Goal: Task Accomplishment & Management: Manage account settings

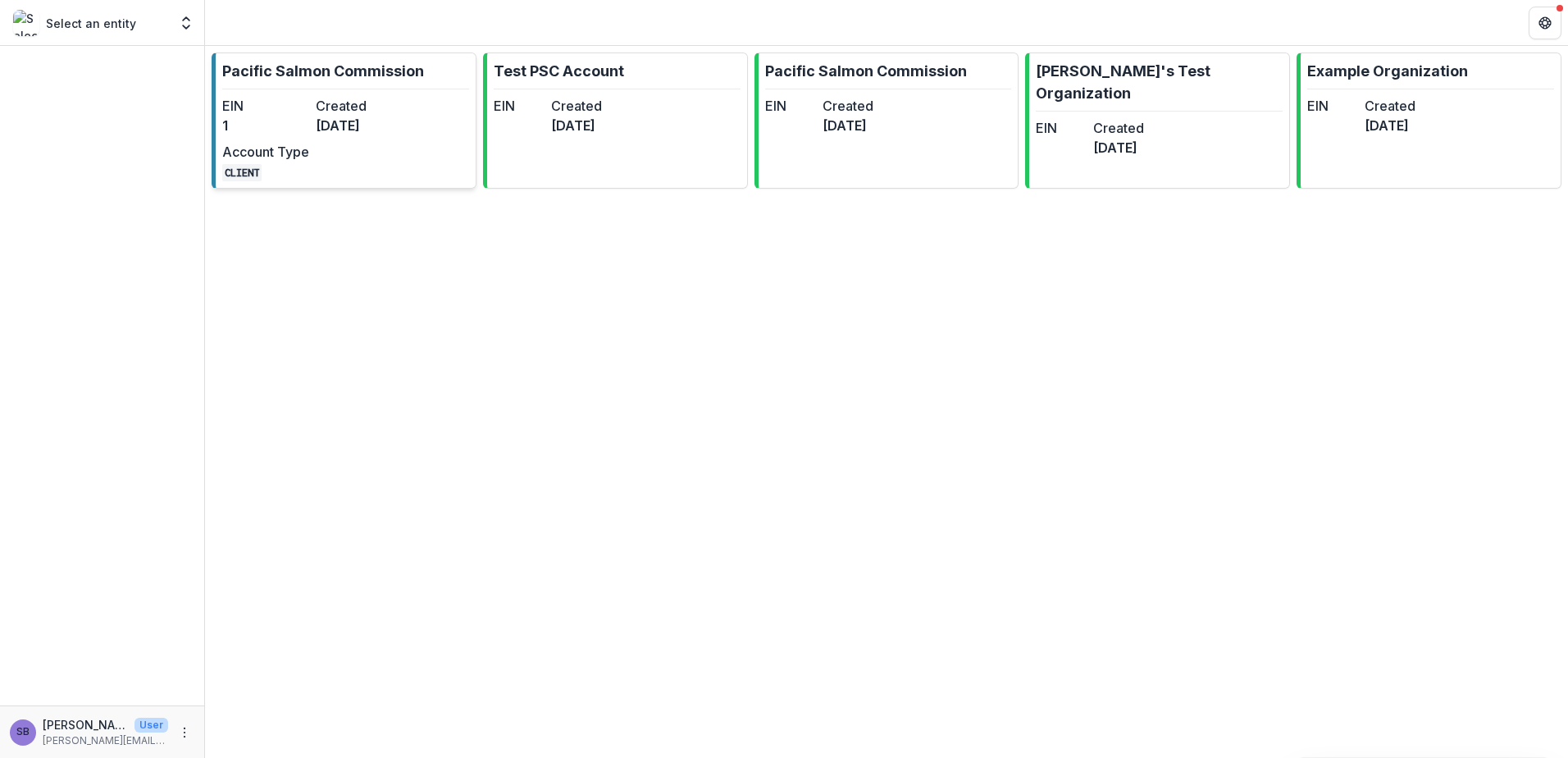
click at [310, 148] on div "EIN 1 Created 4 months ago Account Type CLIENT" at bounding box center [312, 138] width 181 height 85
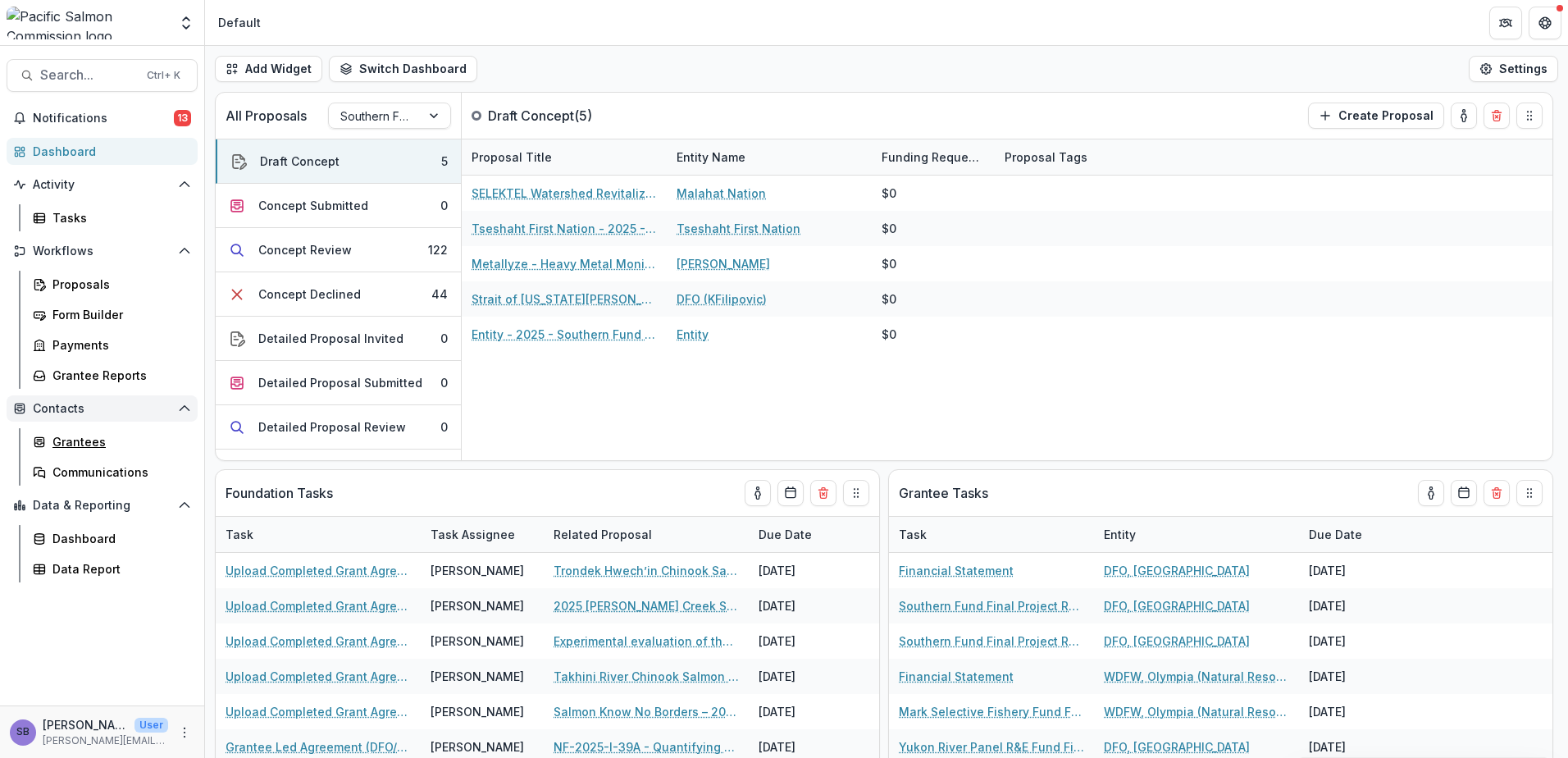
click at [96, 438] on div "Grantees" at bounding box center [119, 441] width 132 height 17
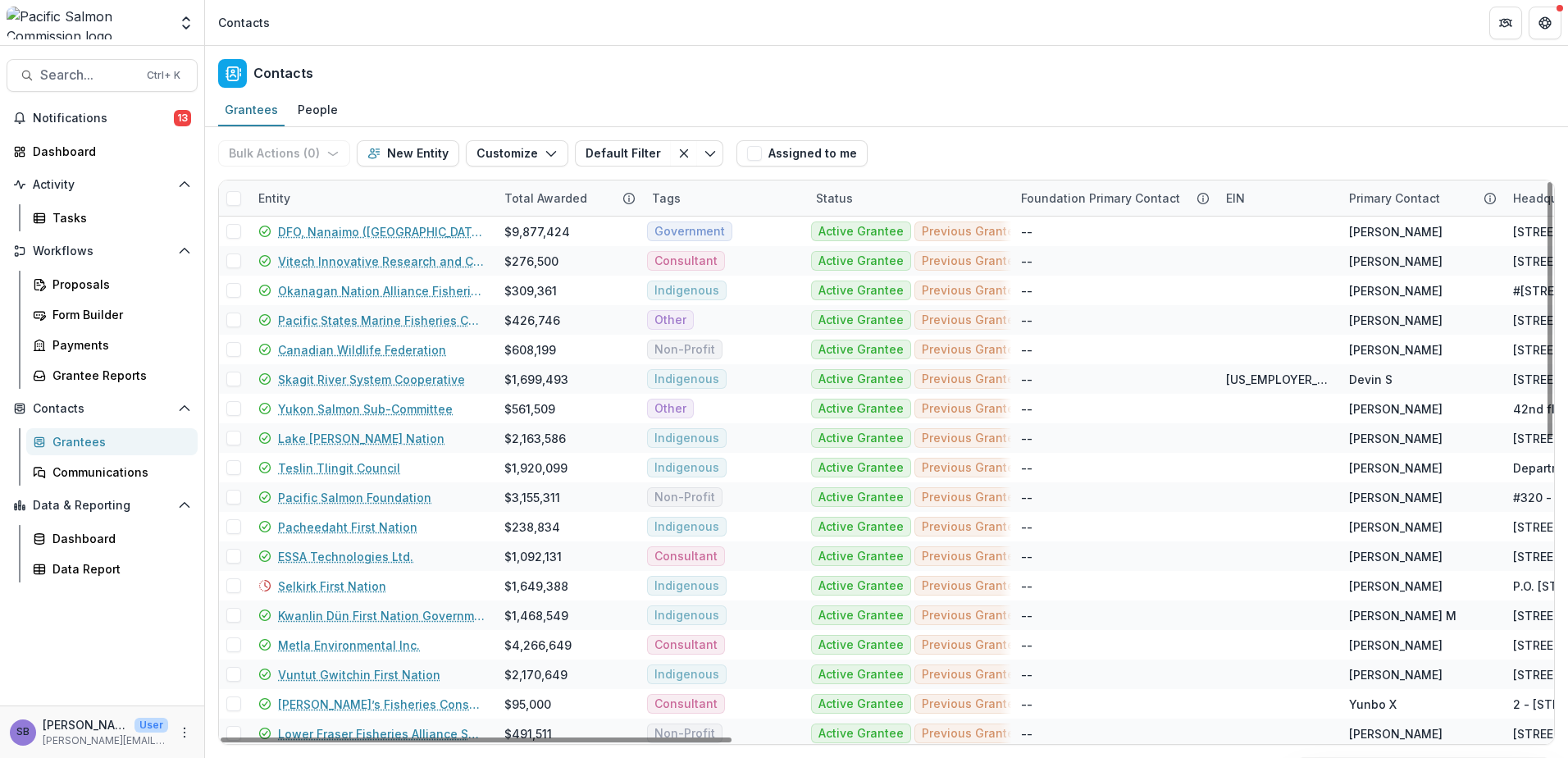
click at [333, 201] on div "Entity" at bounding box center [372, 198] width 246 height 36
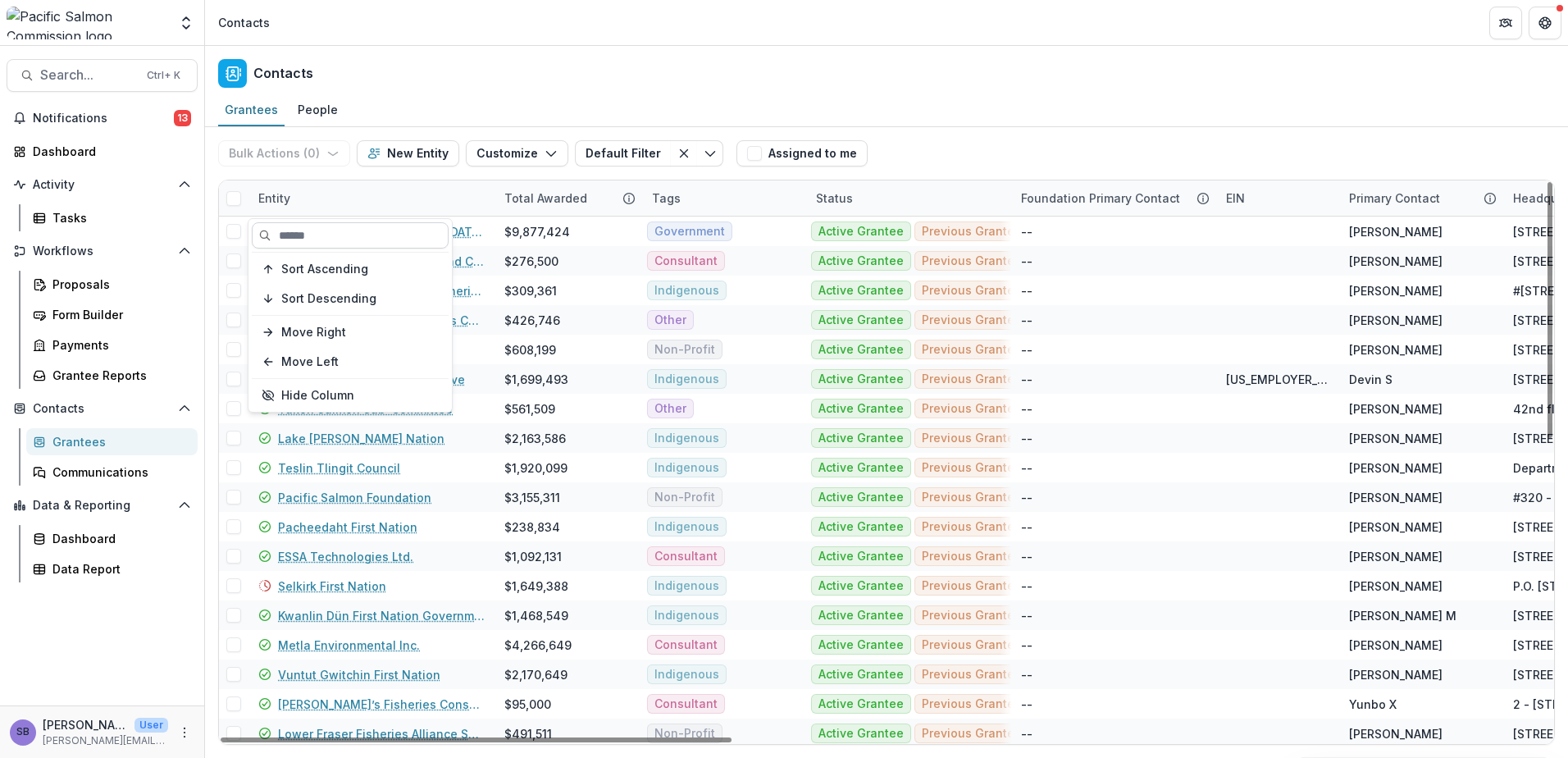
click at [334, 233] on input at bounding box center [350, 235] width 197 height 26
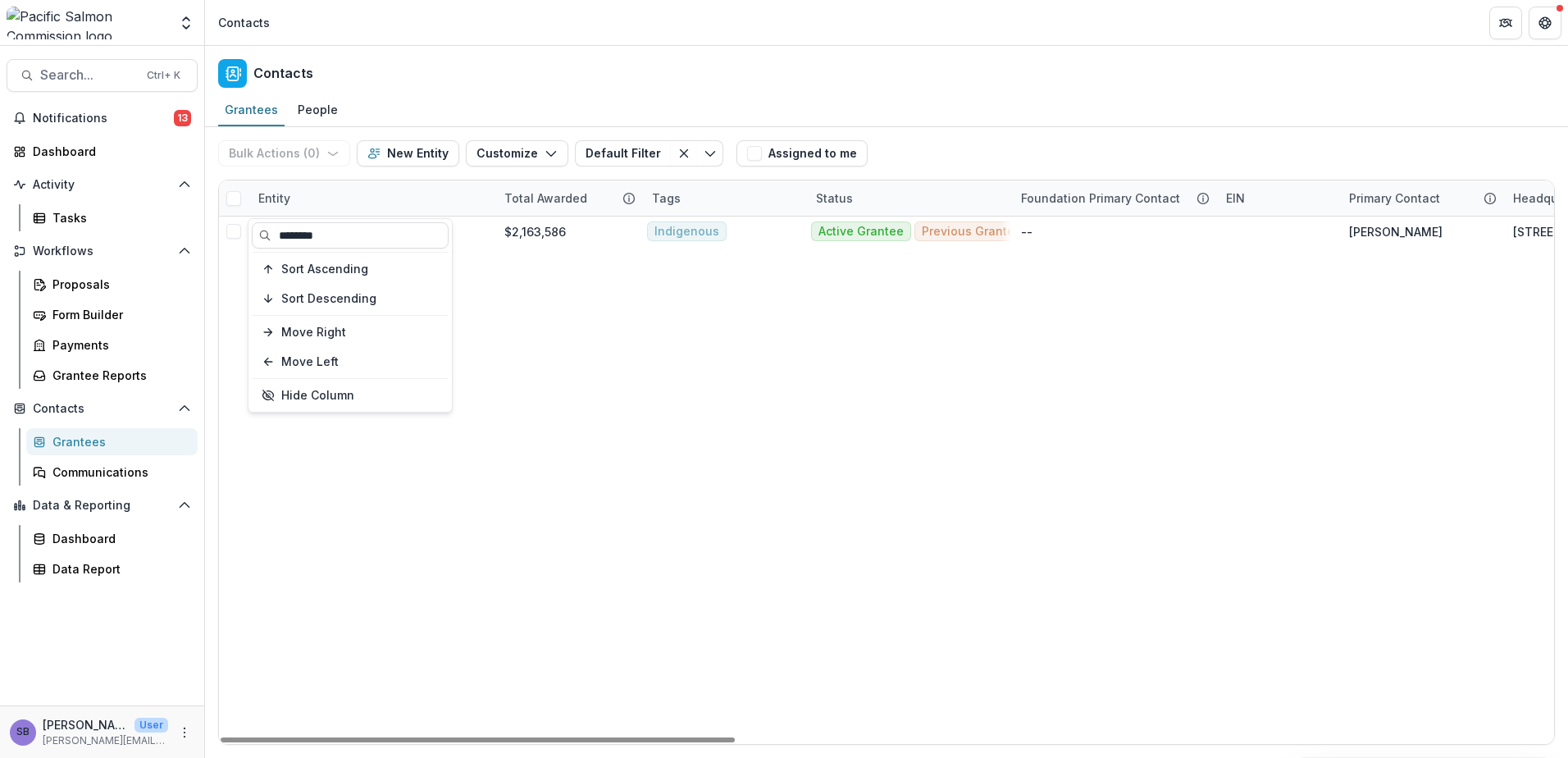
type input "********"
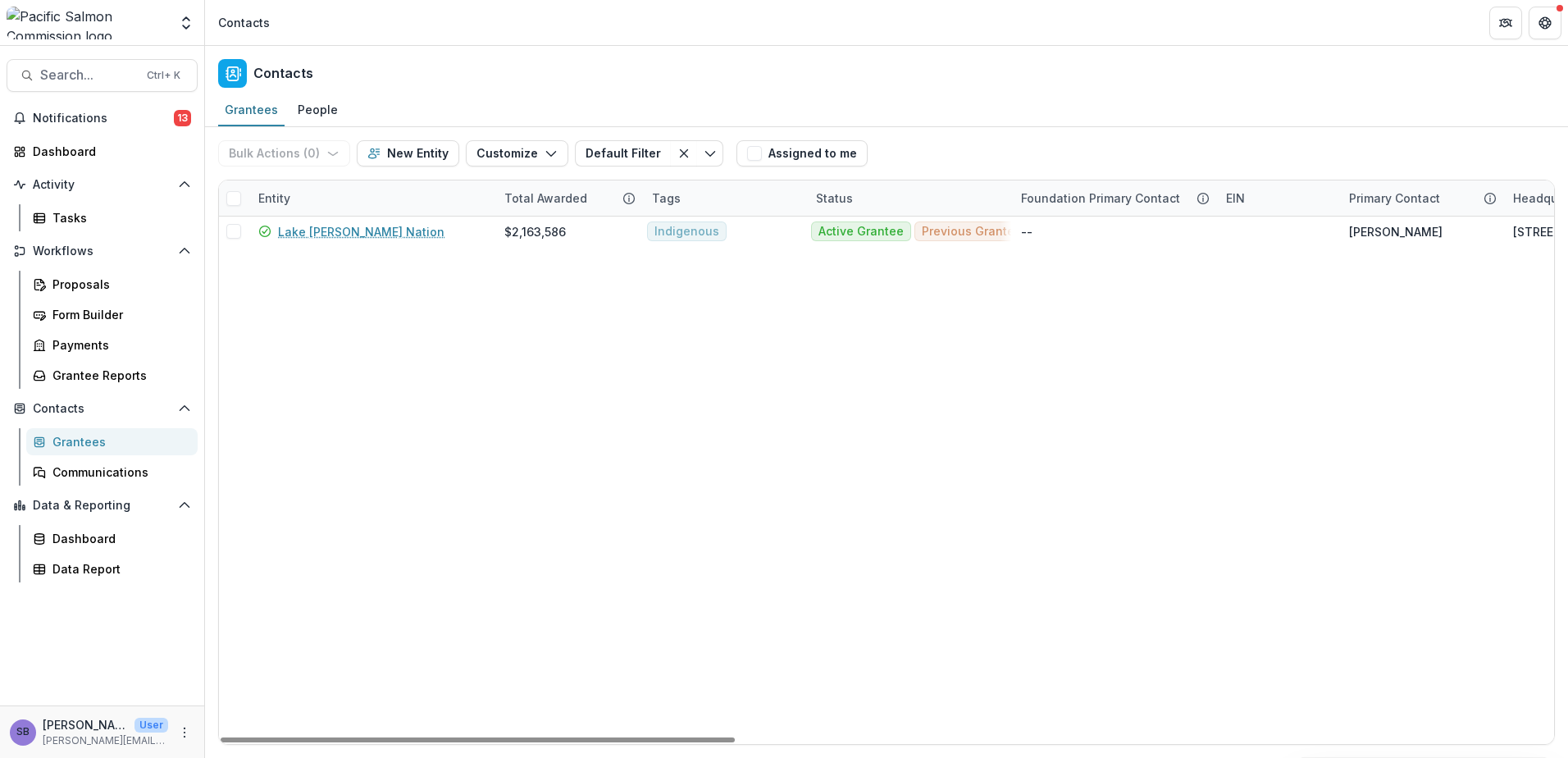
click at [1067, 126] on div "Grantees People" at bounding box center [886, 111] width 1363 height 33
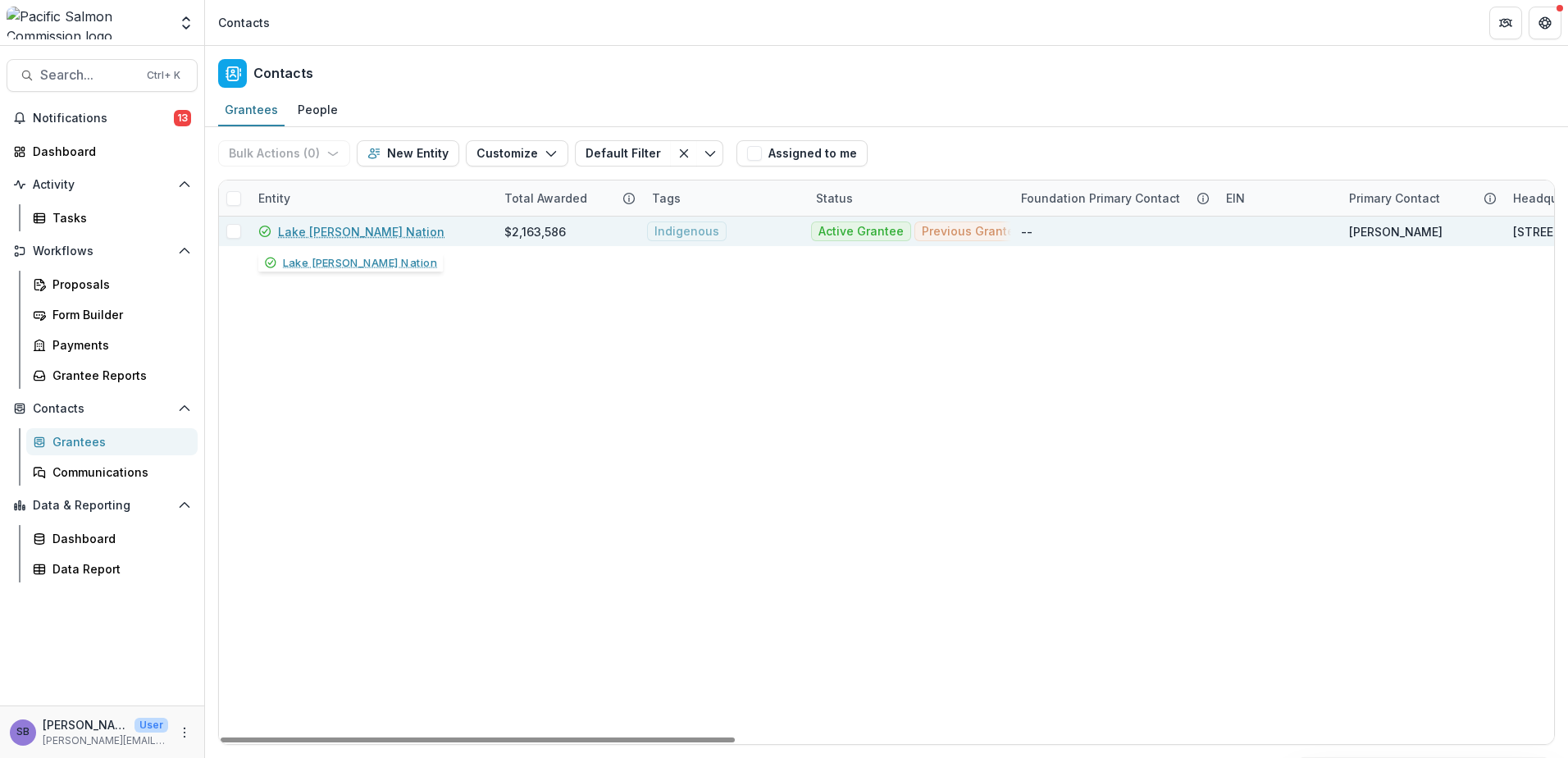
click at [336, 229] on link "Lake [PERSON_NAME] Nation" at bounding box center [362, 231] width 167 height 17
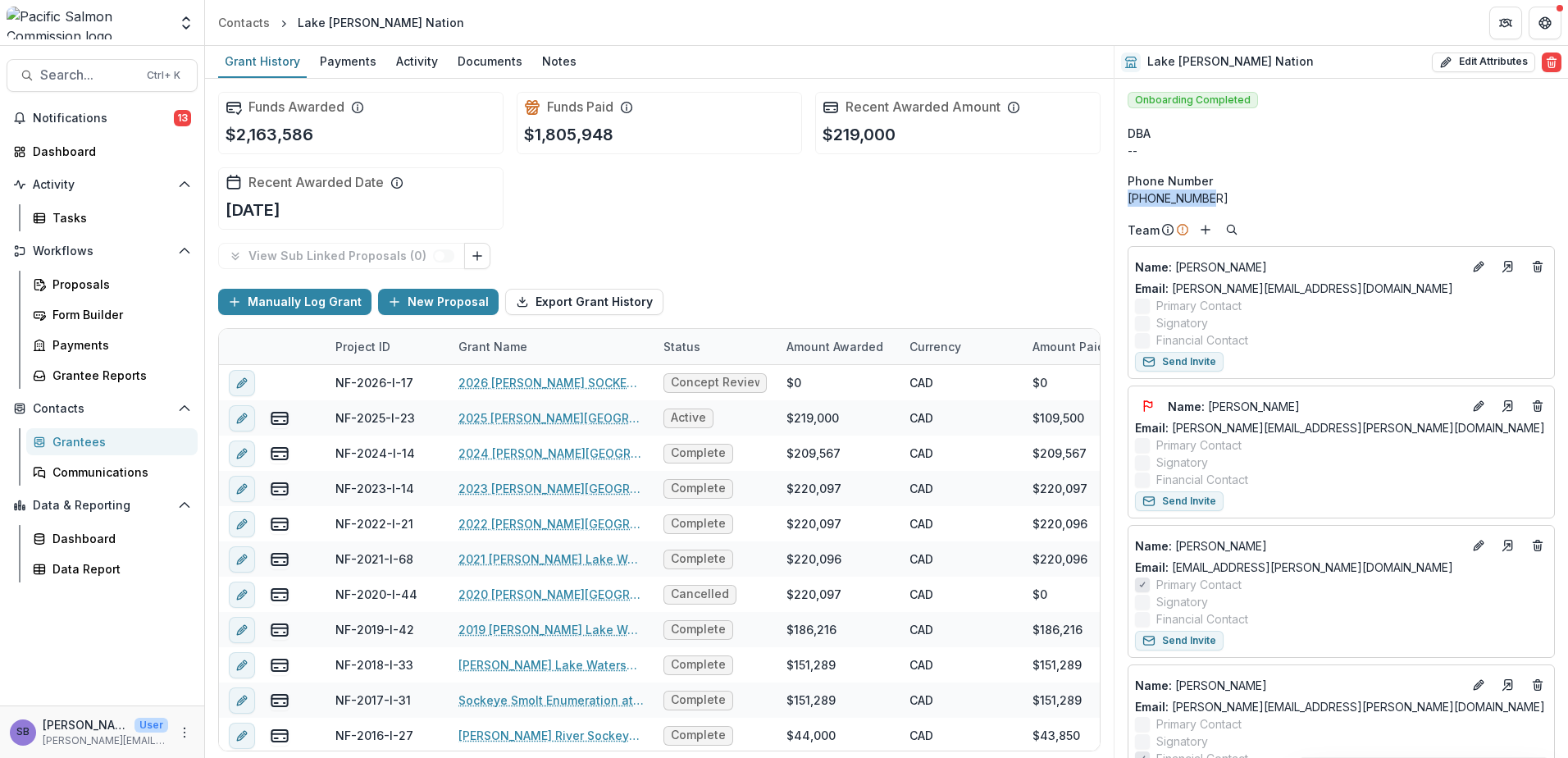
drag, startPoint x: 1215, startPoint y: 199, endPoint x: 1129, endPoint y: 201, distance: 86.0
click at [1129, 201] on div "[PHONE_NUMBER]" at bounding box center [1341, 197] width 427 height 17
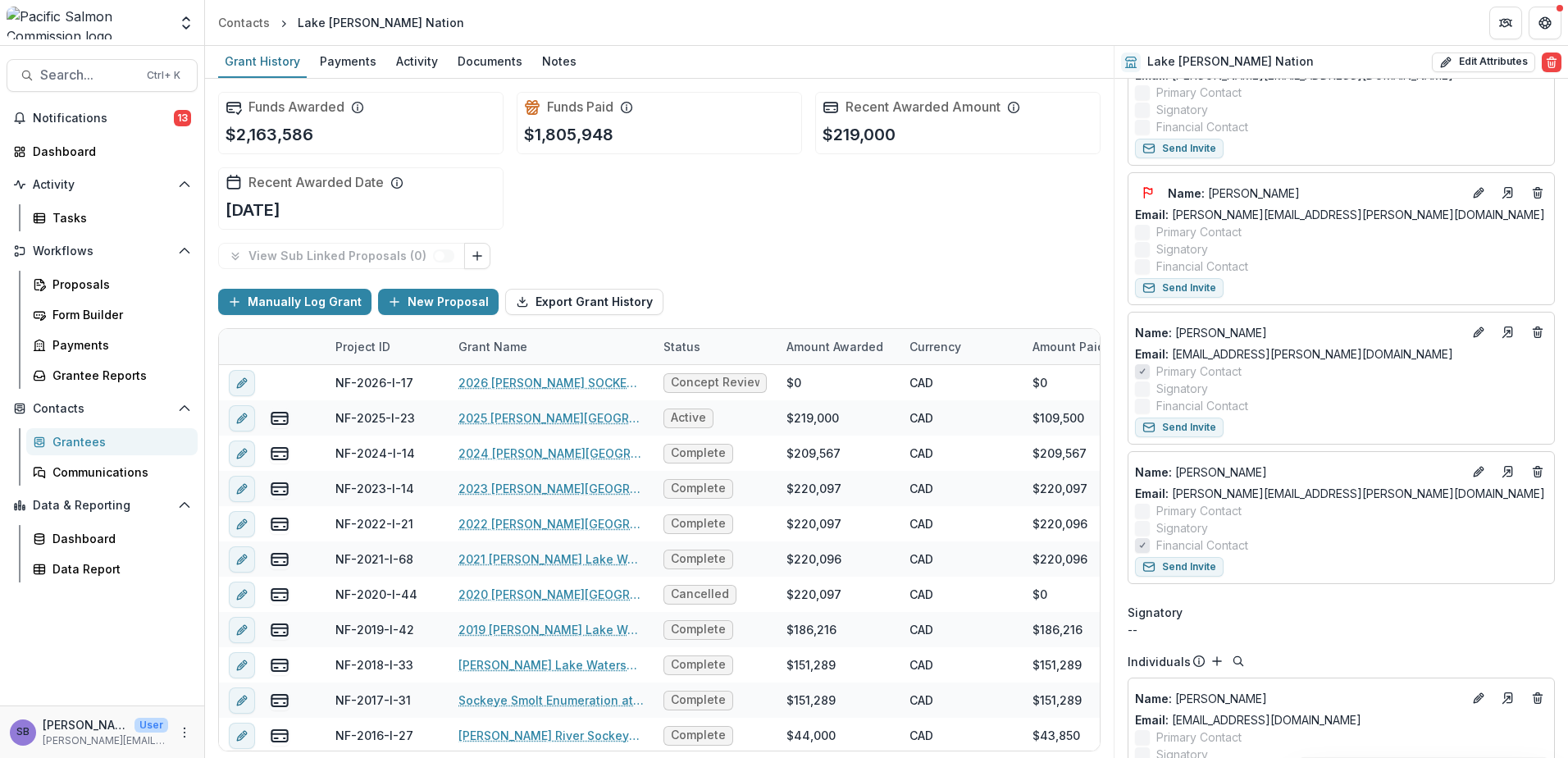
scroll to position [219, 0]
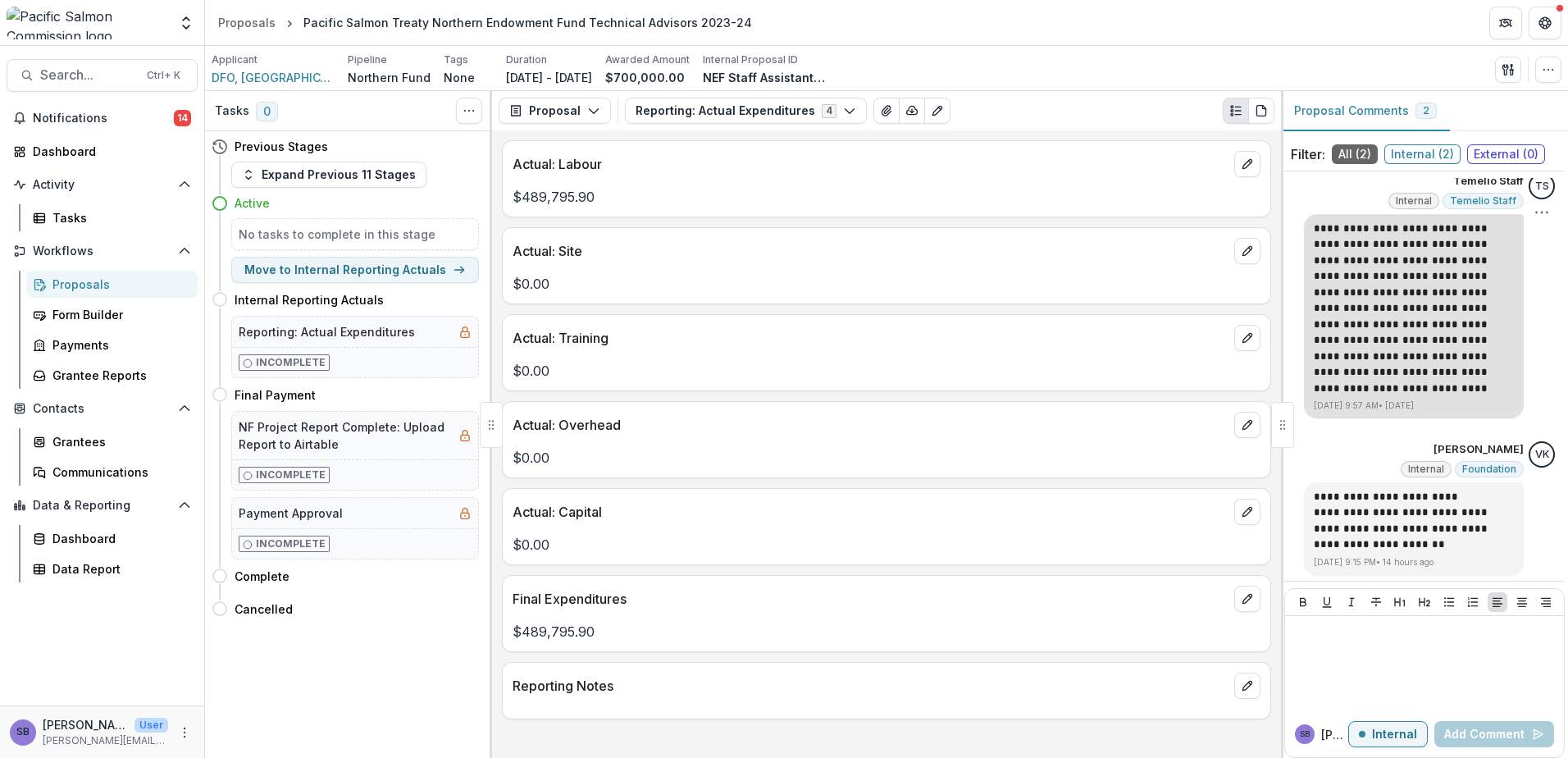
scroll to position [15, 0]
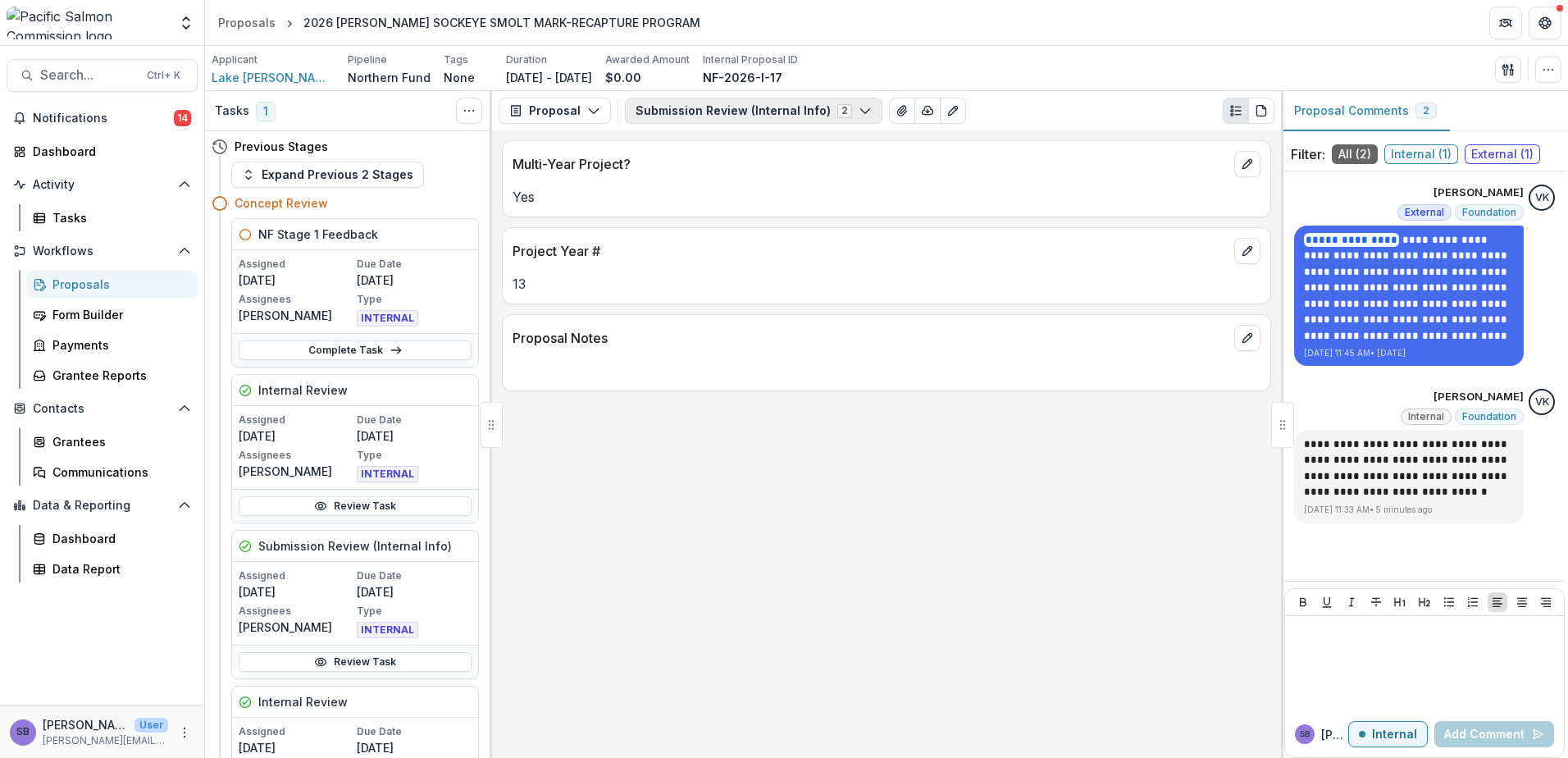
click at [769, 102] on button "Submission Review (Internal Info) 2" at bounding box center [754, 111] width 258 height 26
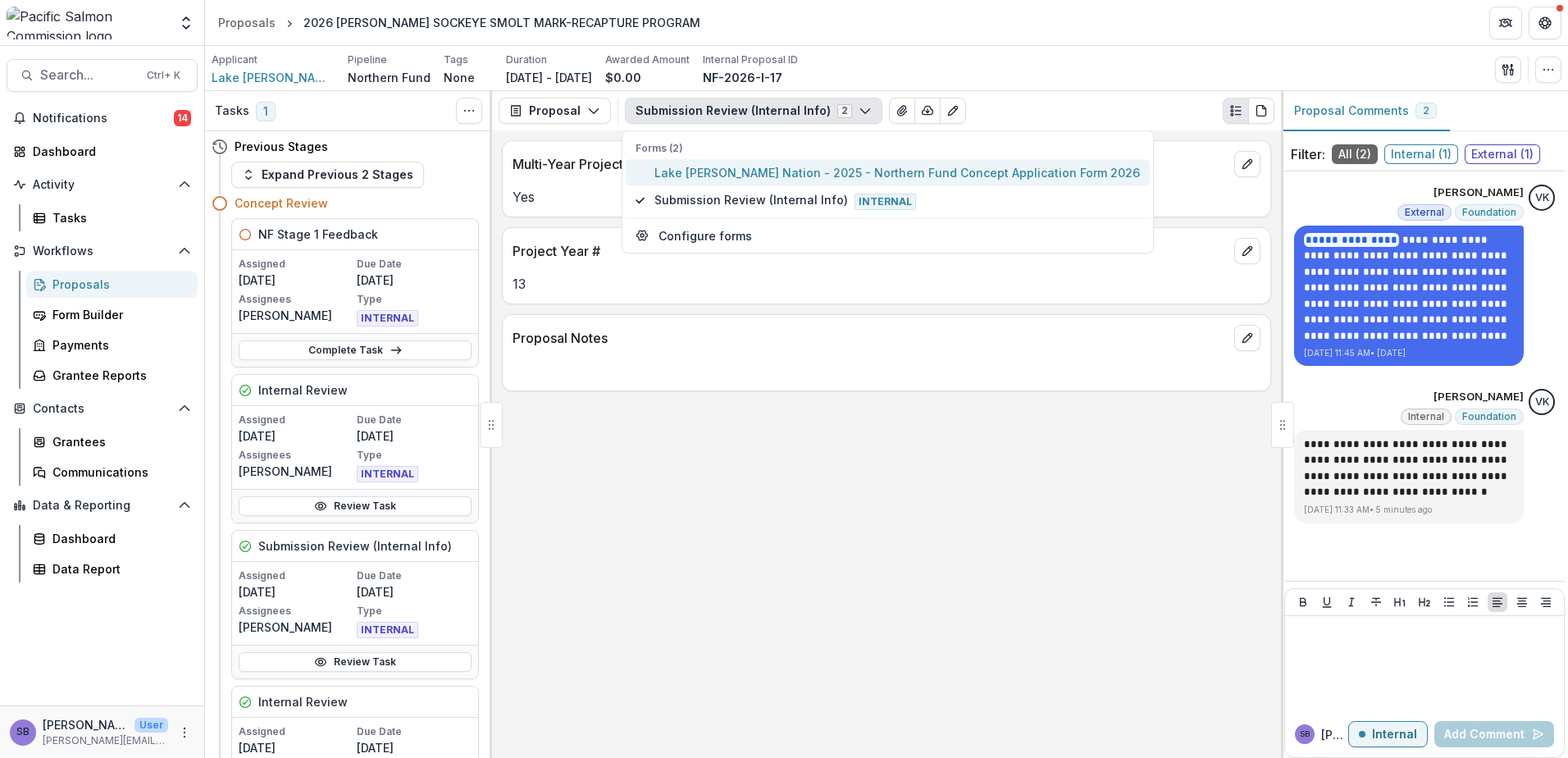
click at [741, 174] on span "Lake Babine Nation - 2025 - Northern Fund Concept Application Form 2026" at bounding box center [898, 173] width 486 height 17
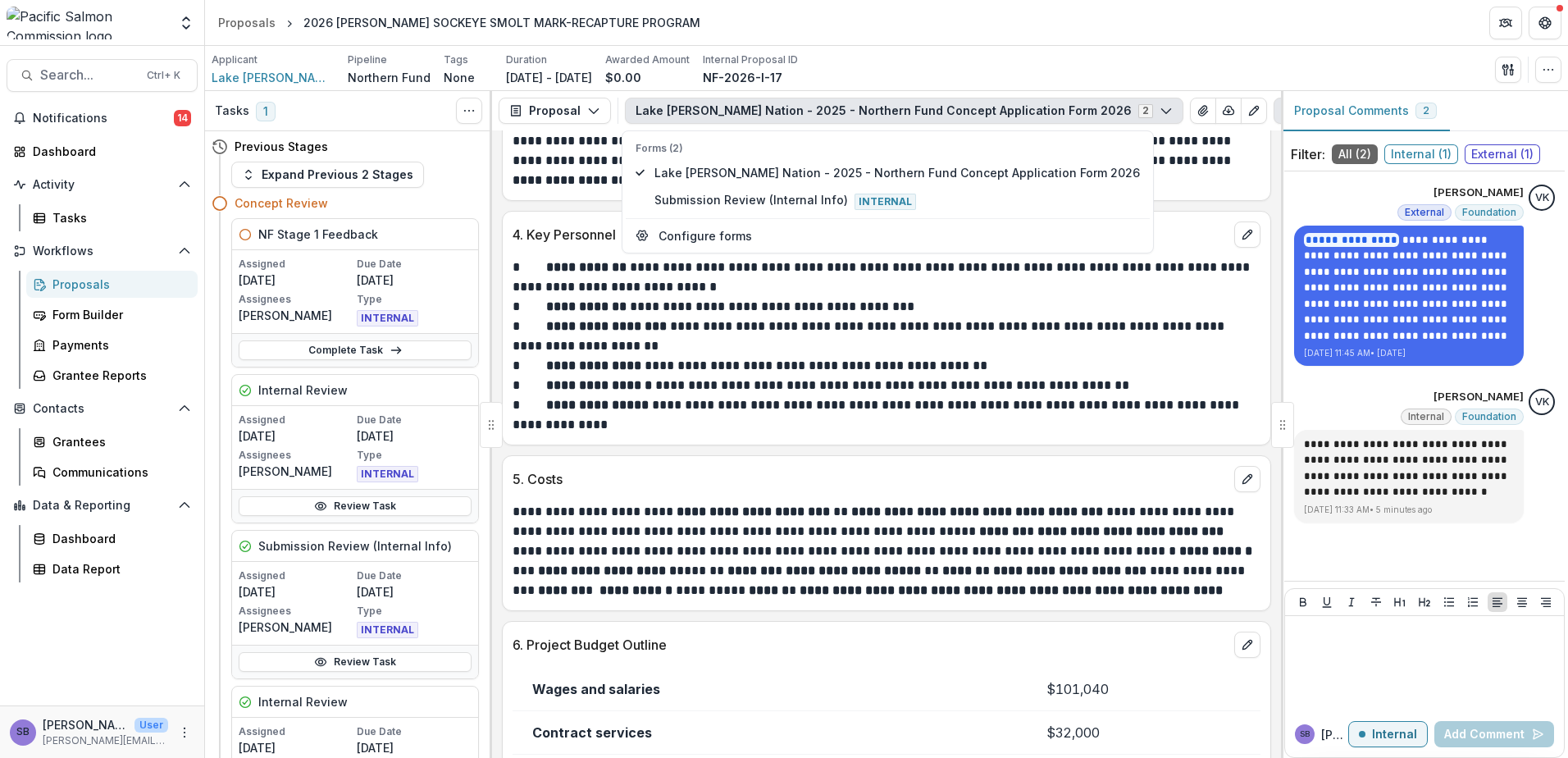
scroll to position [2720, 0]
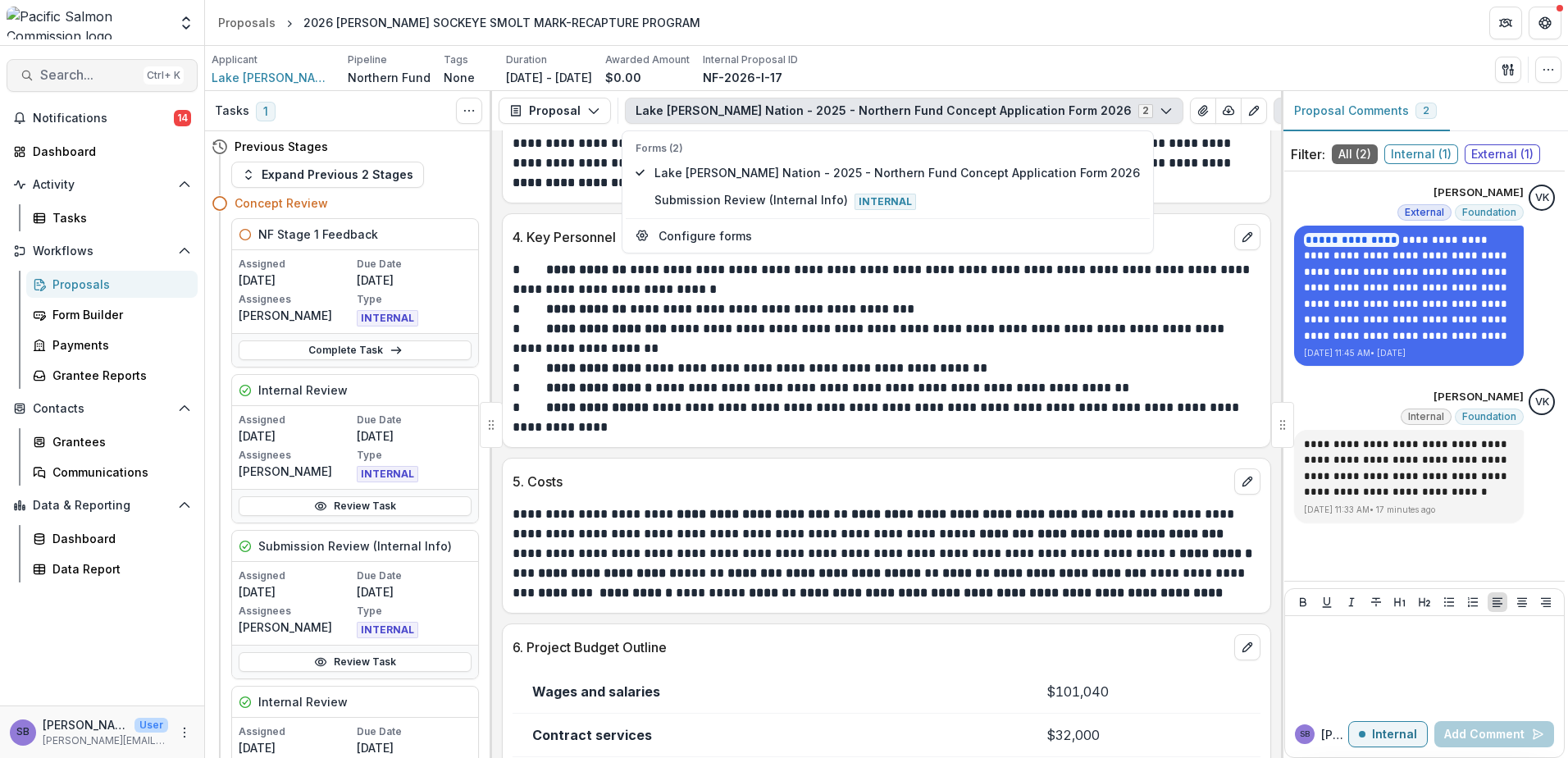
click at [105, 78] on span "Search..." at bounding box center [88, 74] width 97 height 16
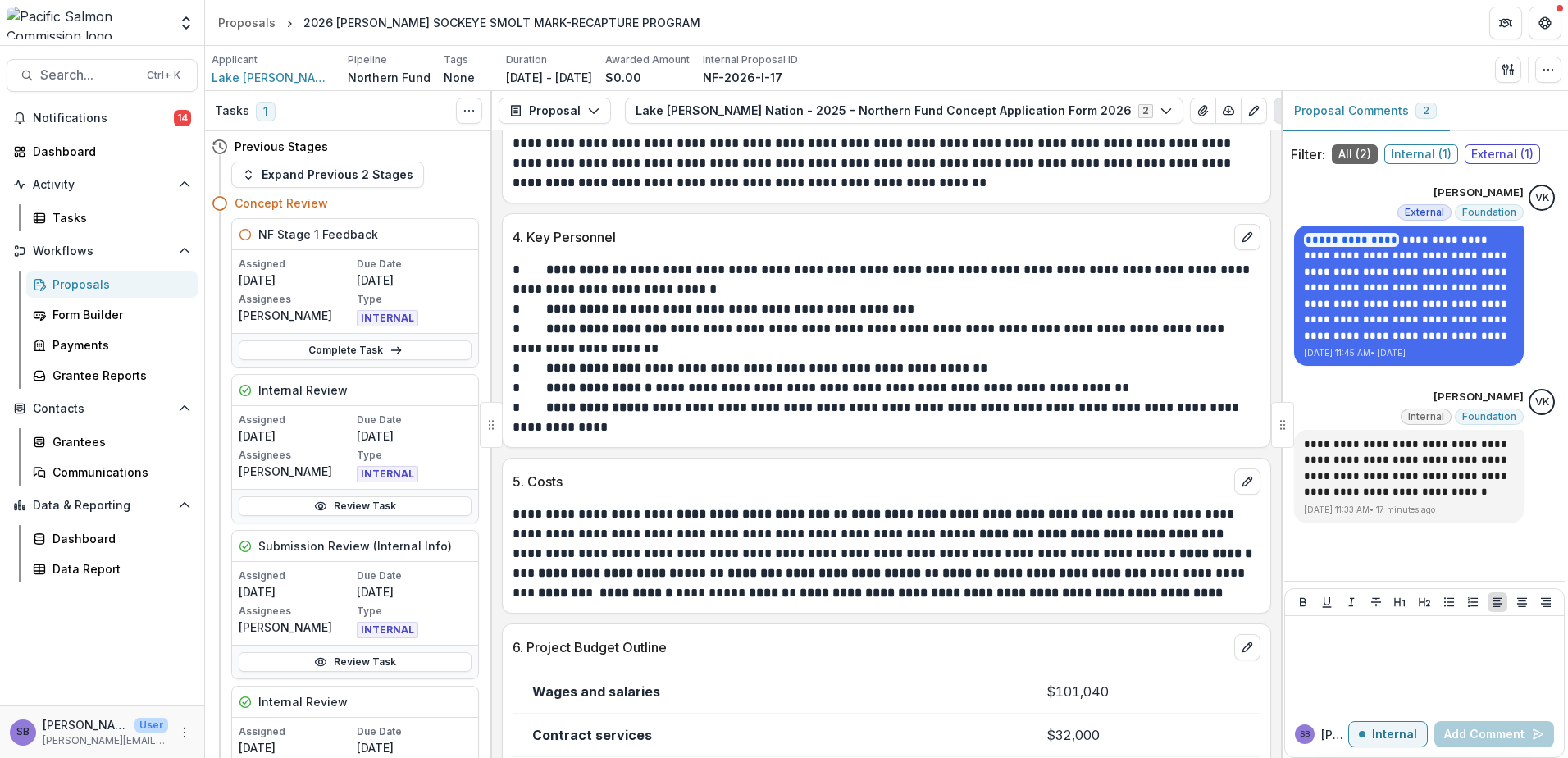
type input "******"
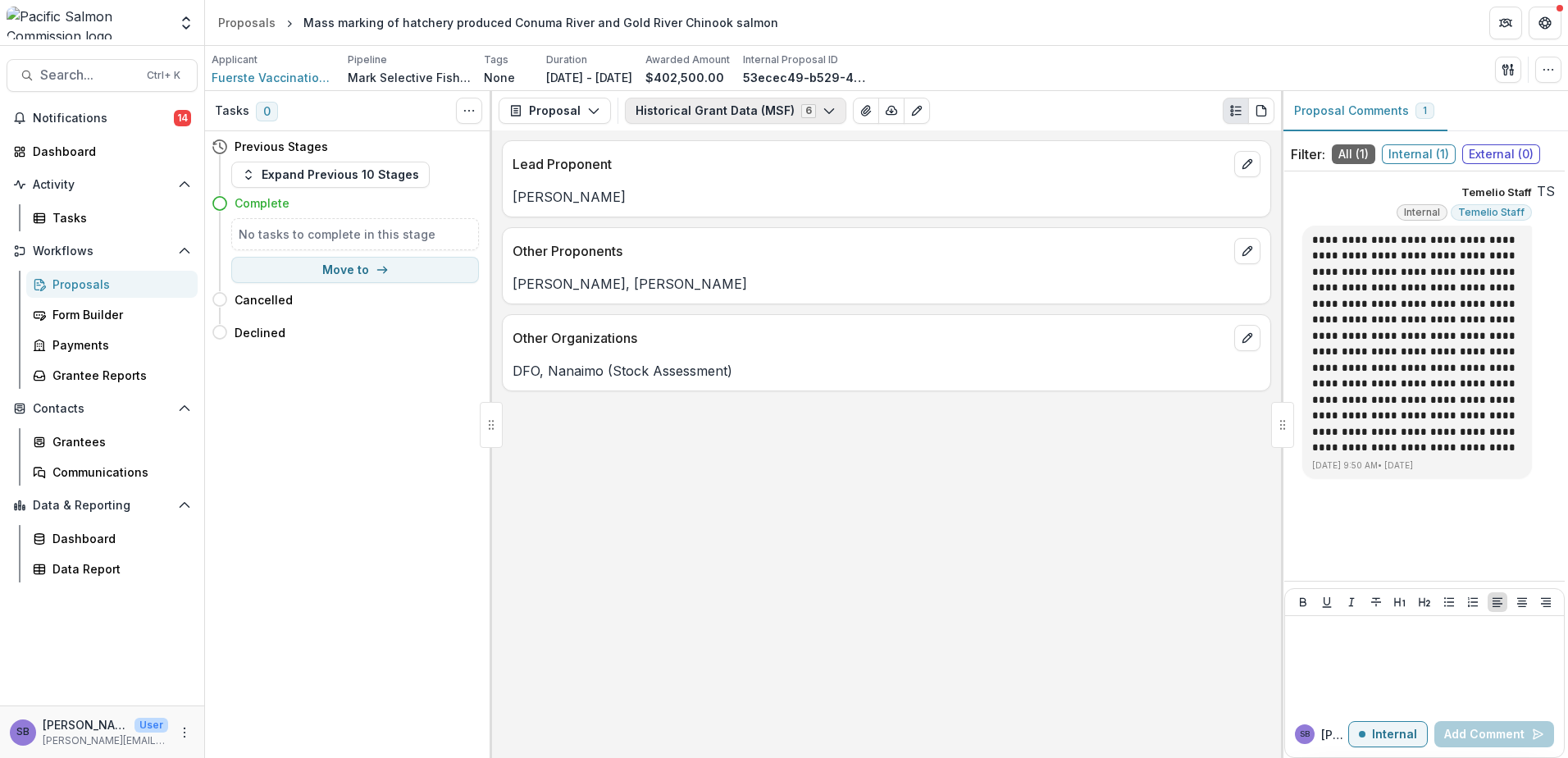
click at [694, 110] on button "Historical Grant Data (MSF) 6" at bounding box center [736, 111] width 221 height 26
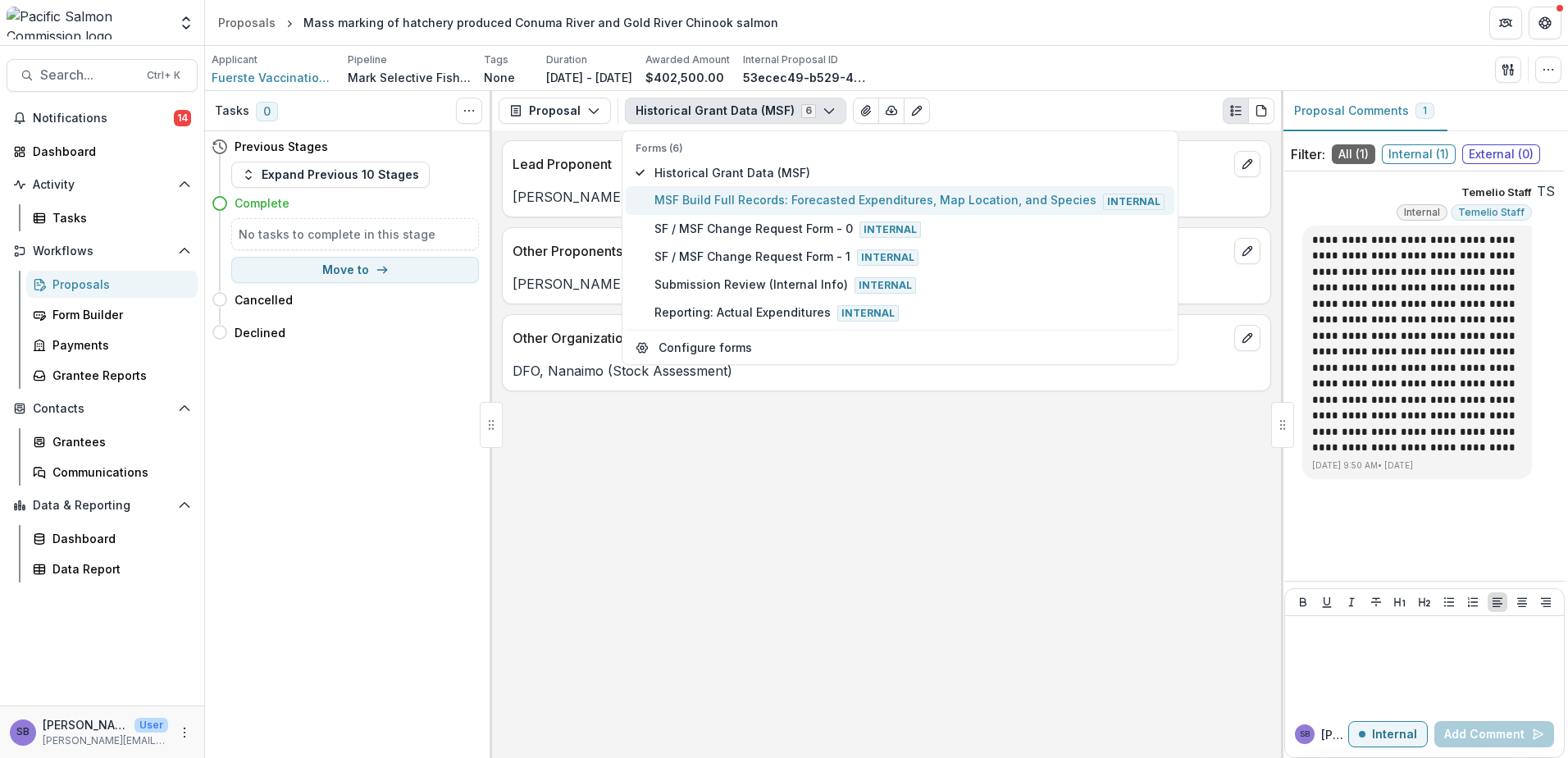
click at [696, 195] on span "MSF Build Full Records: Forecasted Expenditures, Map Location, and Species Inte…" at bounding box center [910, 200] width 510 height 18
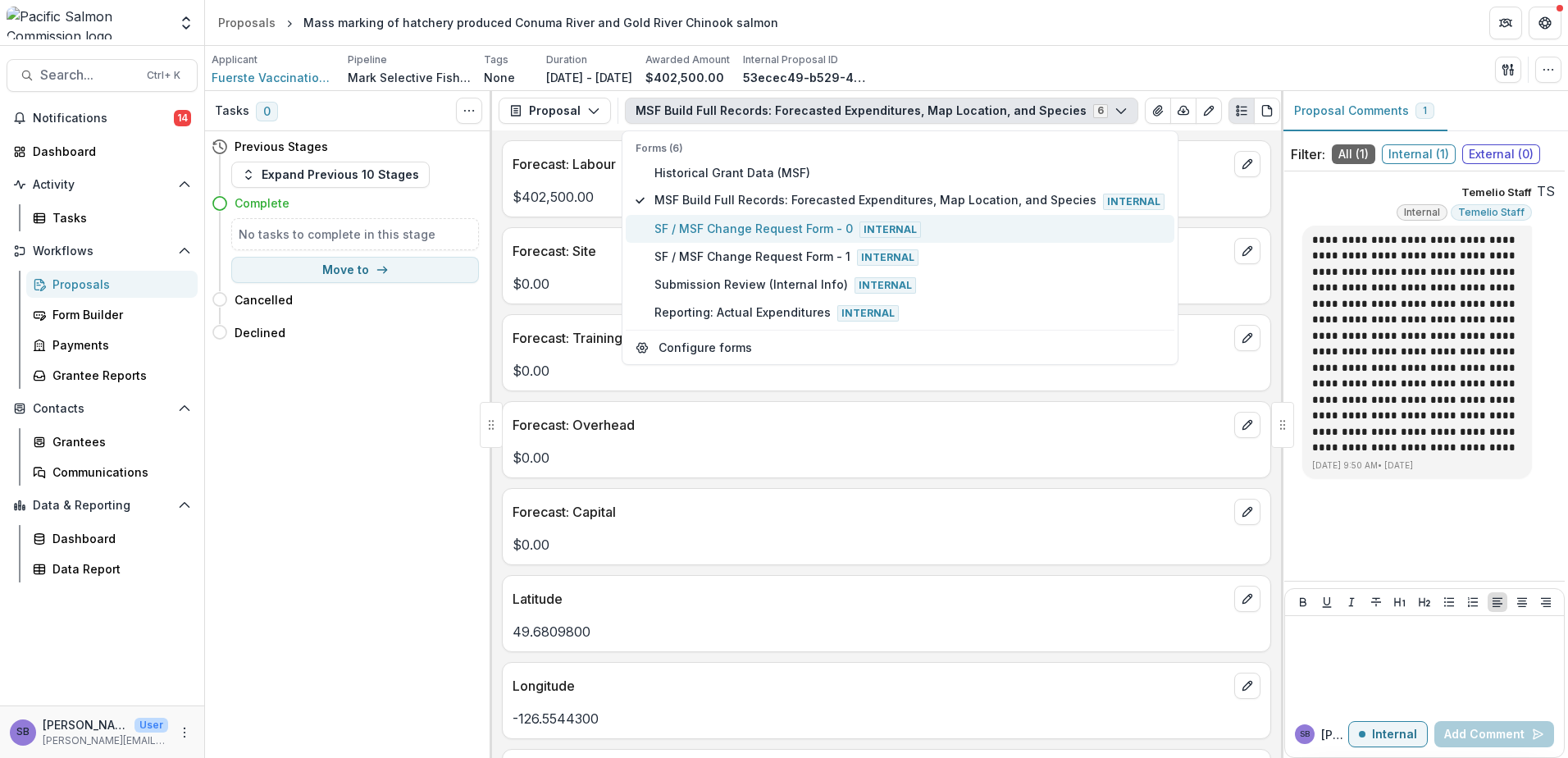
click at [703, 233] on span "SF / MSF Change Request Form - 0 Internal" at bounding box center [910, 229] width 510 height 18
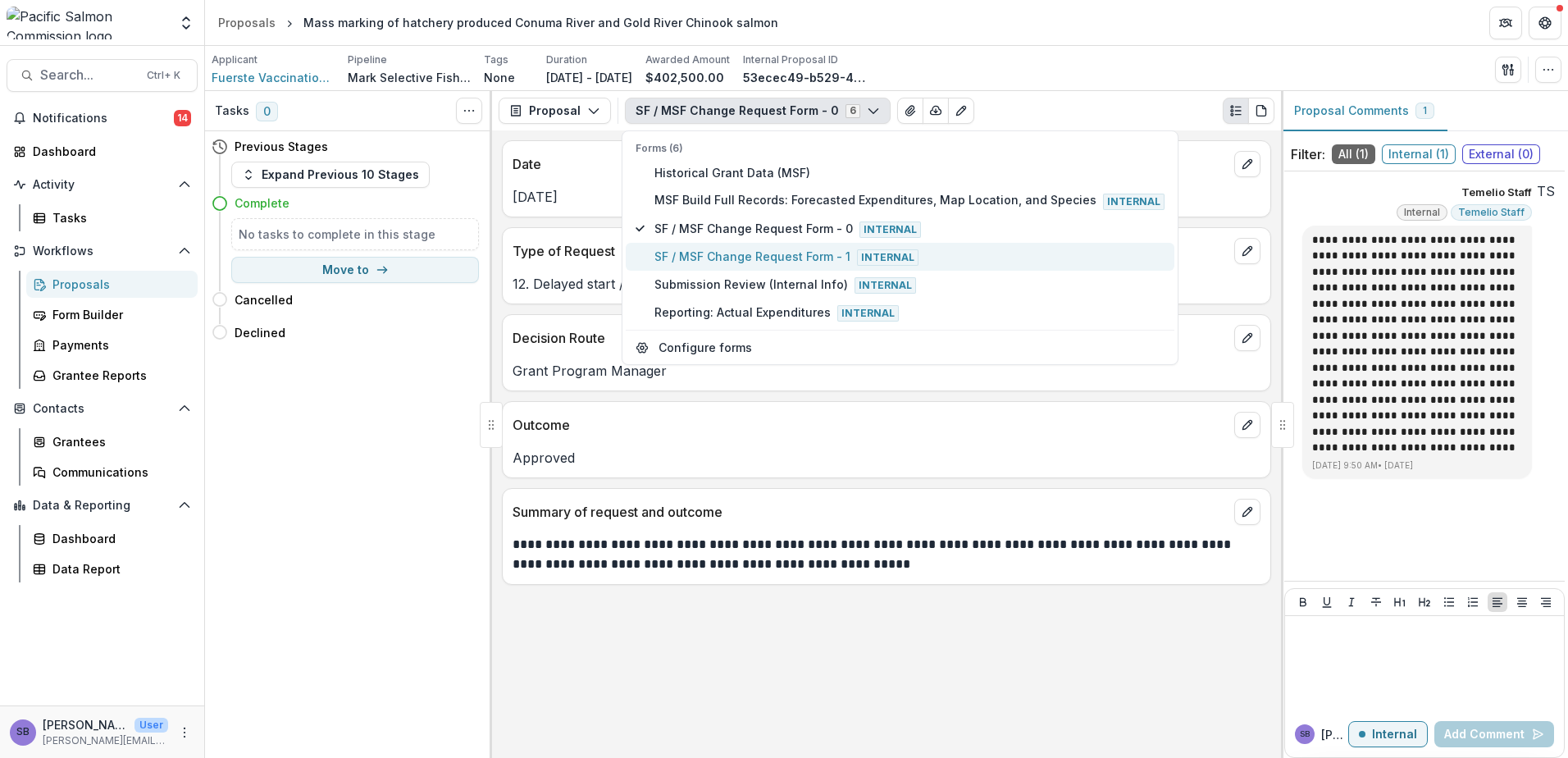
click at [707, 244] on button "SF / MSF Change Request Form - 1 Internal" at bounding box center [900, 257] width 548 height 28
click at [709, 281] on span "Submission Review (Internal Info) Internal" at bounding box center [910, 285] width 510 height 18
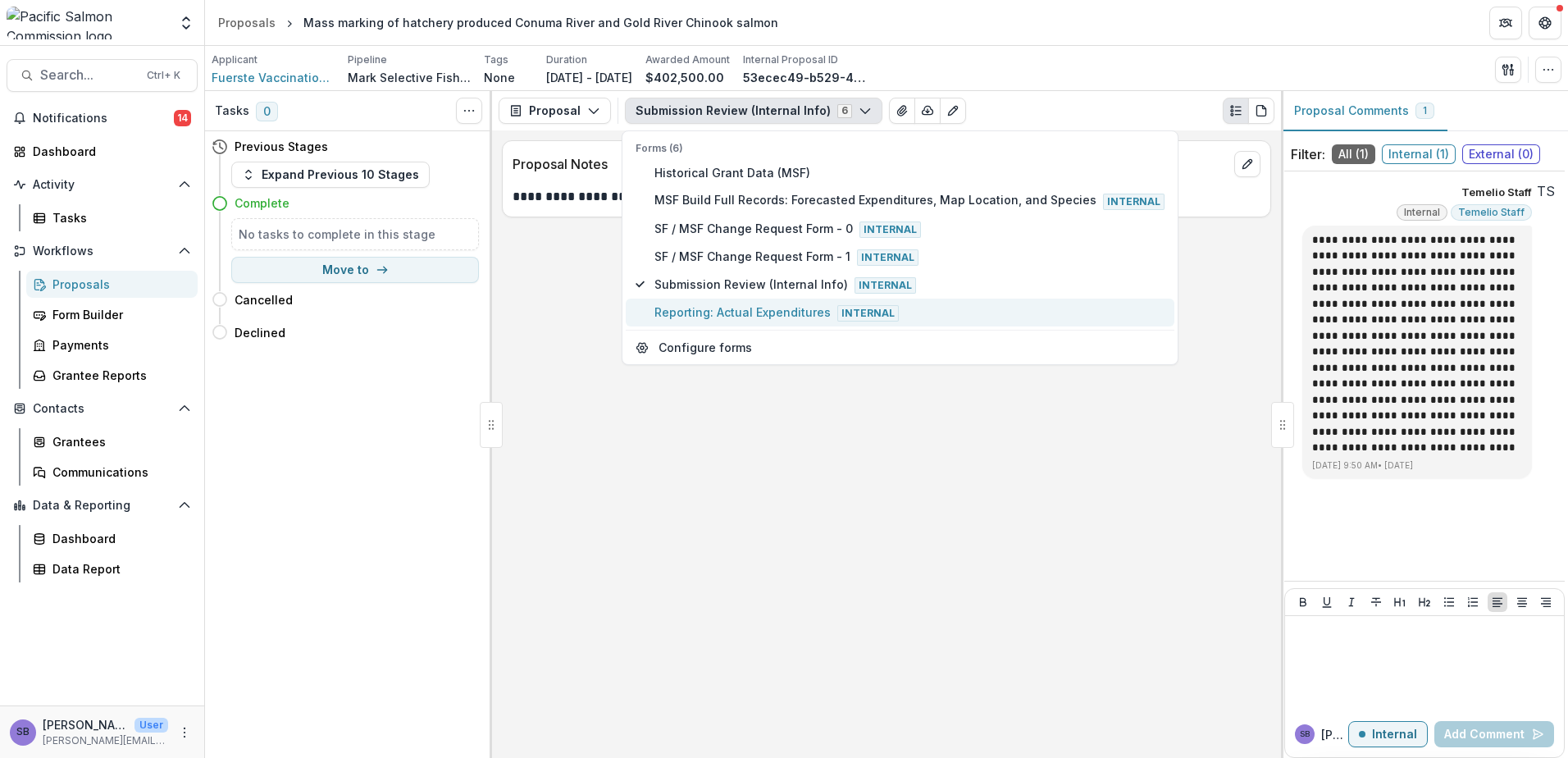
click at [704, 300] on button "Reporting: Actual Expenditures Internal" at bounding box center [900, 313] width 548 height 28
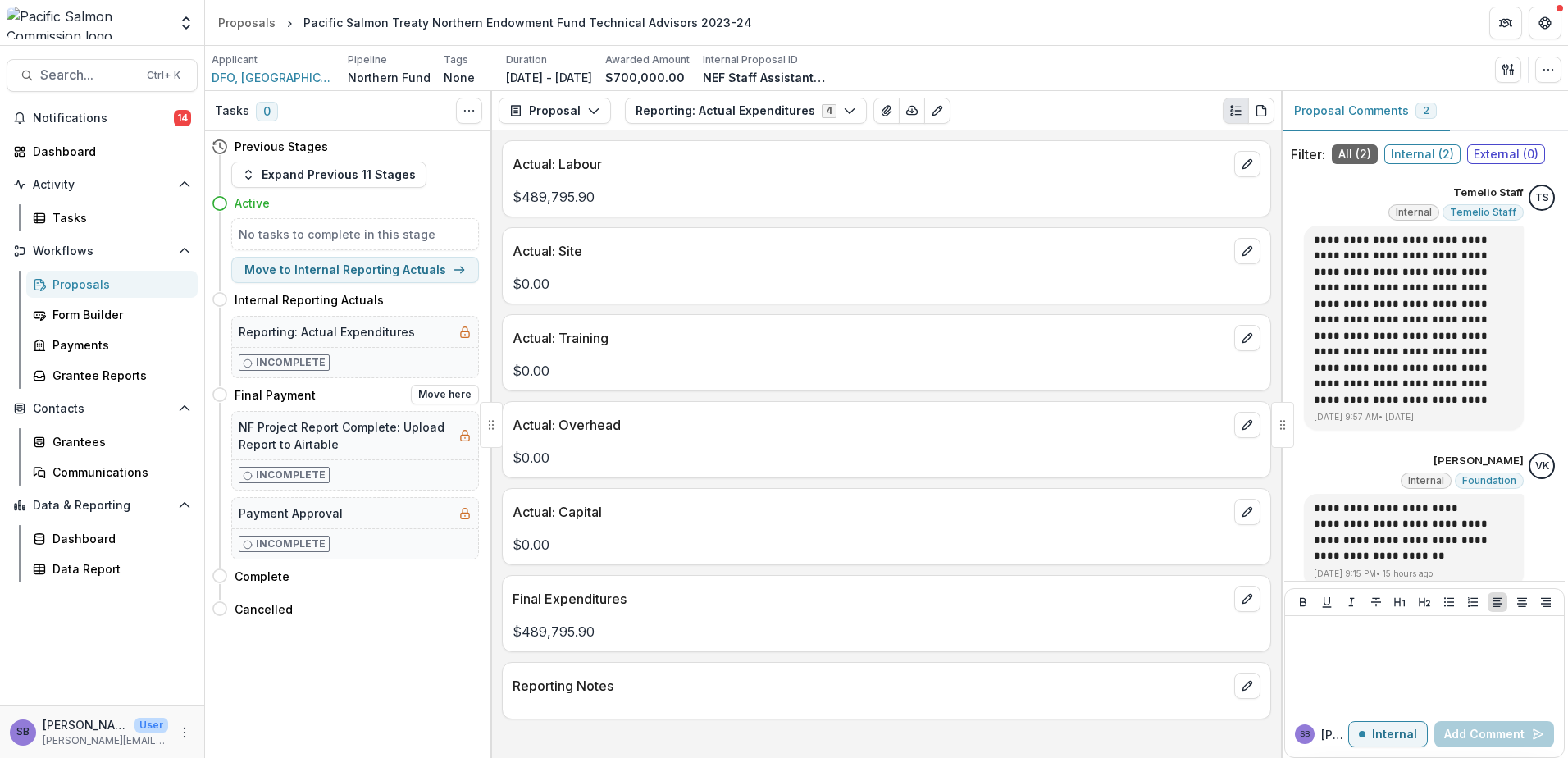
scroll to position [15, 0]
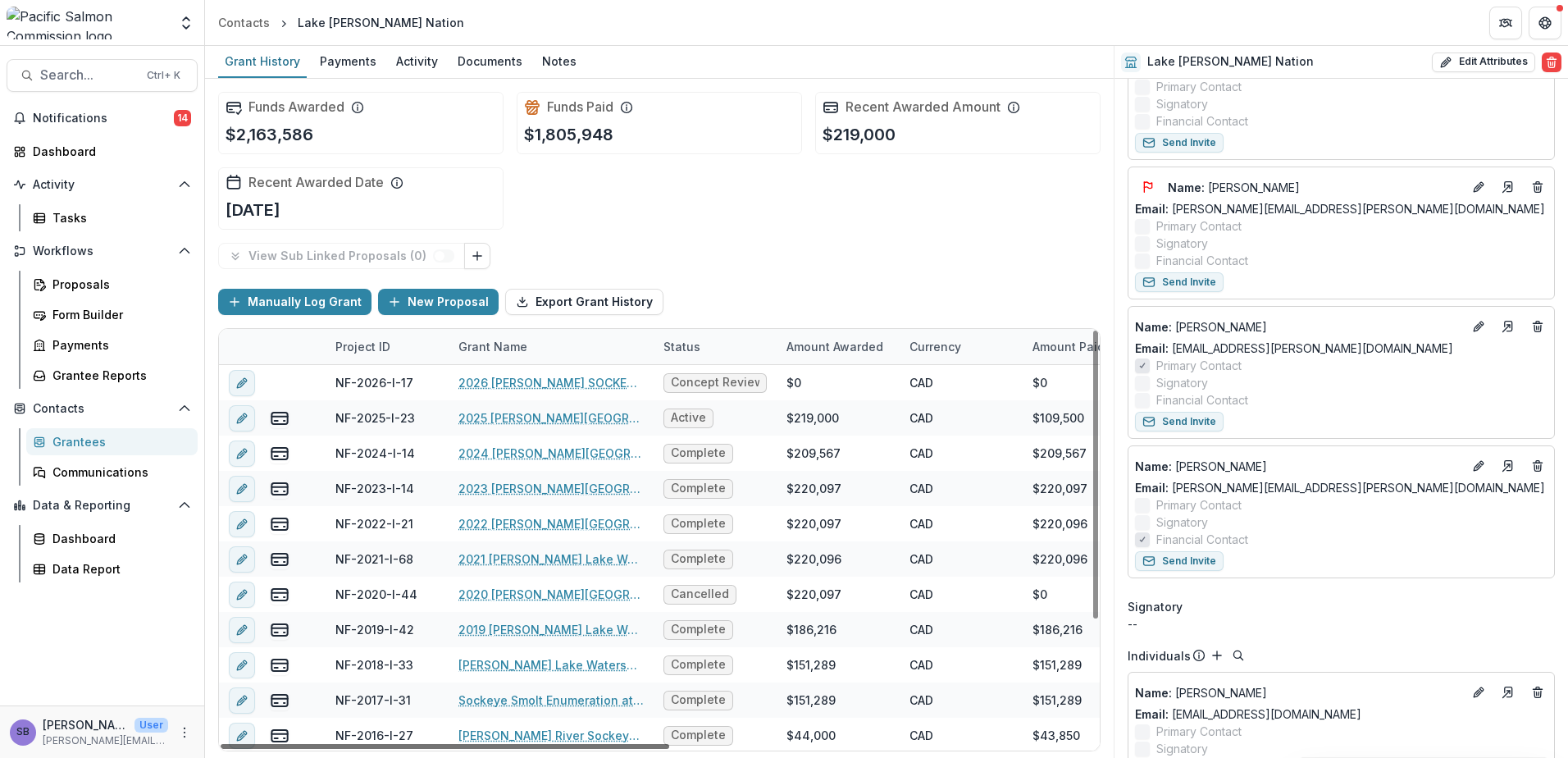
drag, startPoint x: 591, startPoint y: 748, endPoint x: 479, endPoint y: 795, distance: 121.5
click at [479, 749] on div at bounding box center [444, 746] width 448 height 5
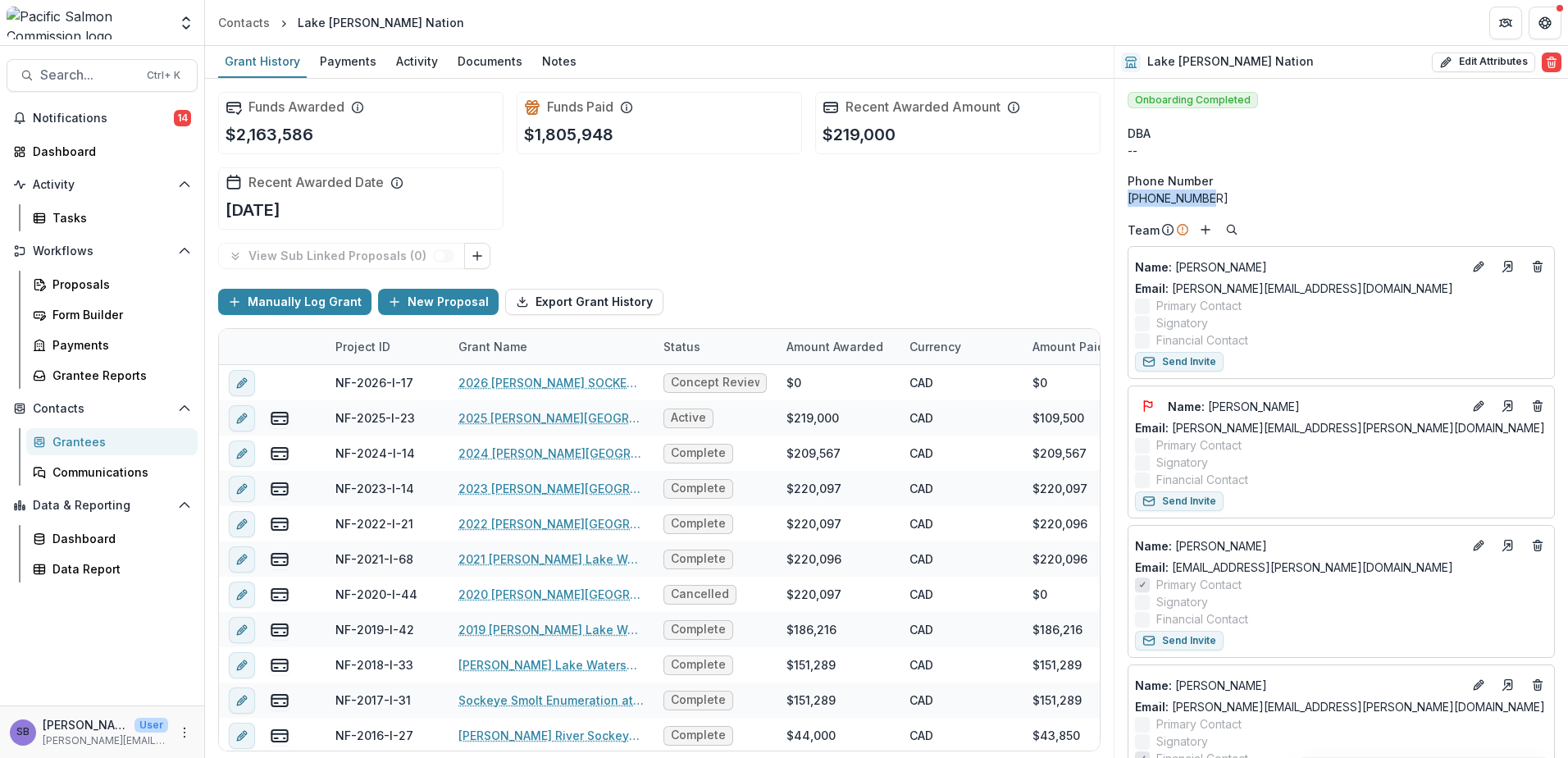
click at [128, 438] on div "Grantees" at bounding box center [119, 441] width 132 height 17
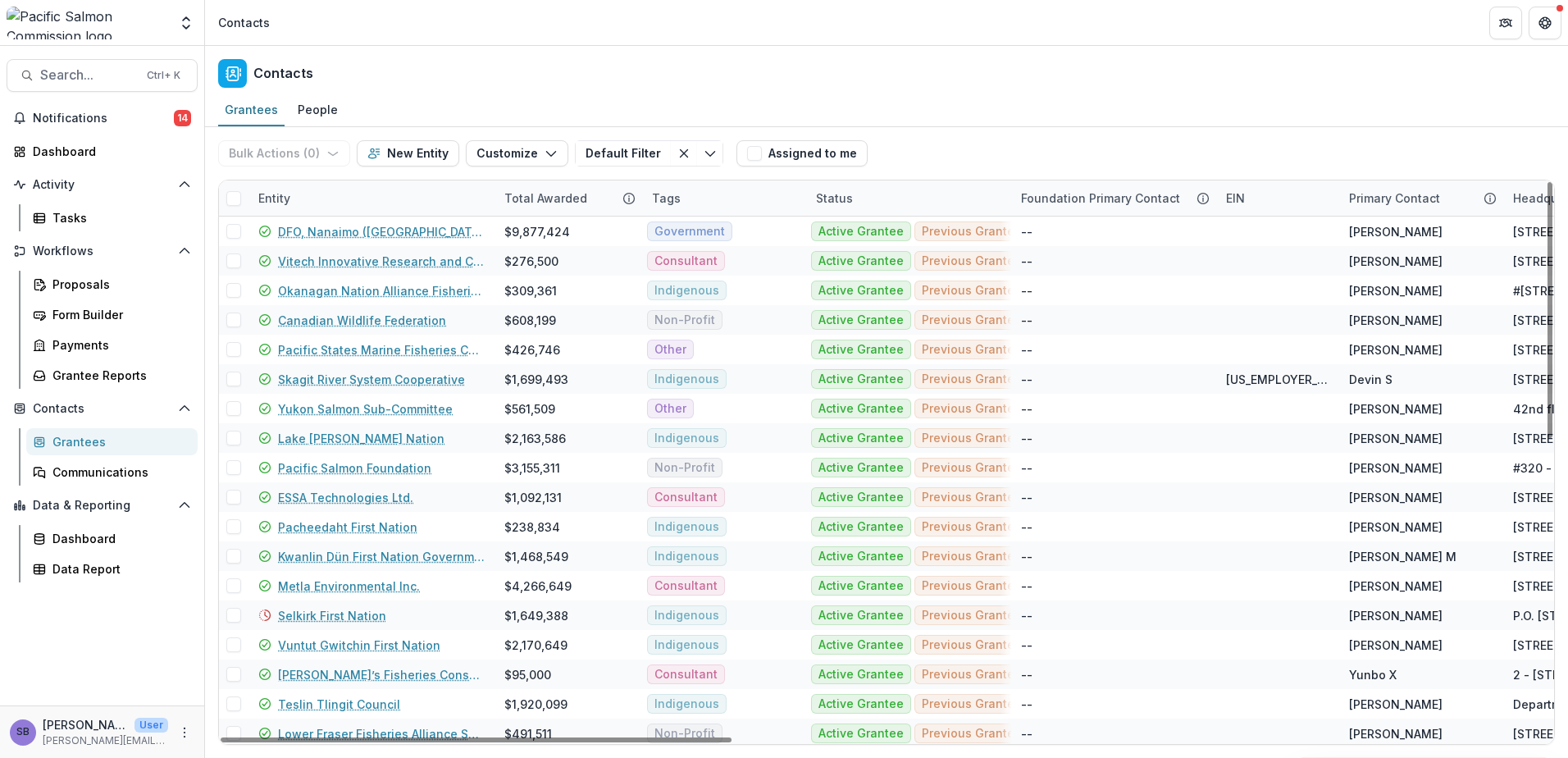
click at [694, 195] on div "Tags" at bounding box center [724, 198] width 164 height 36
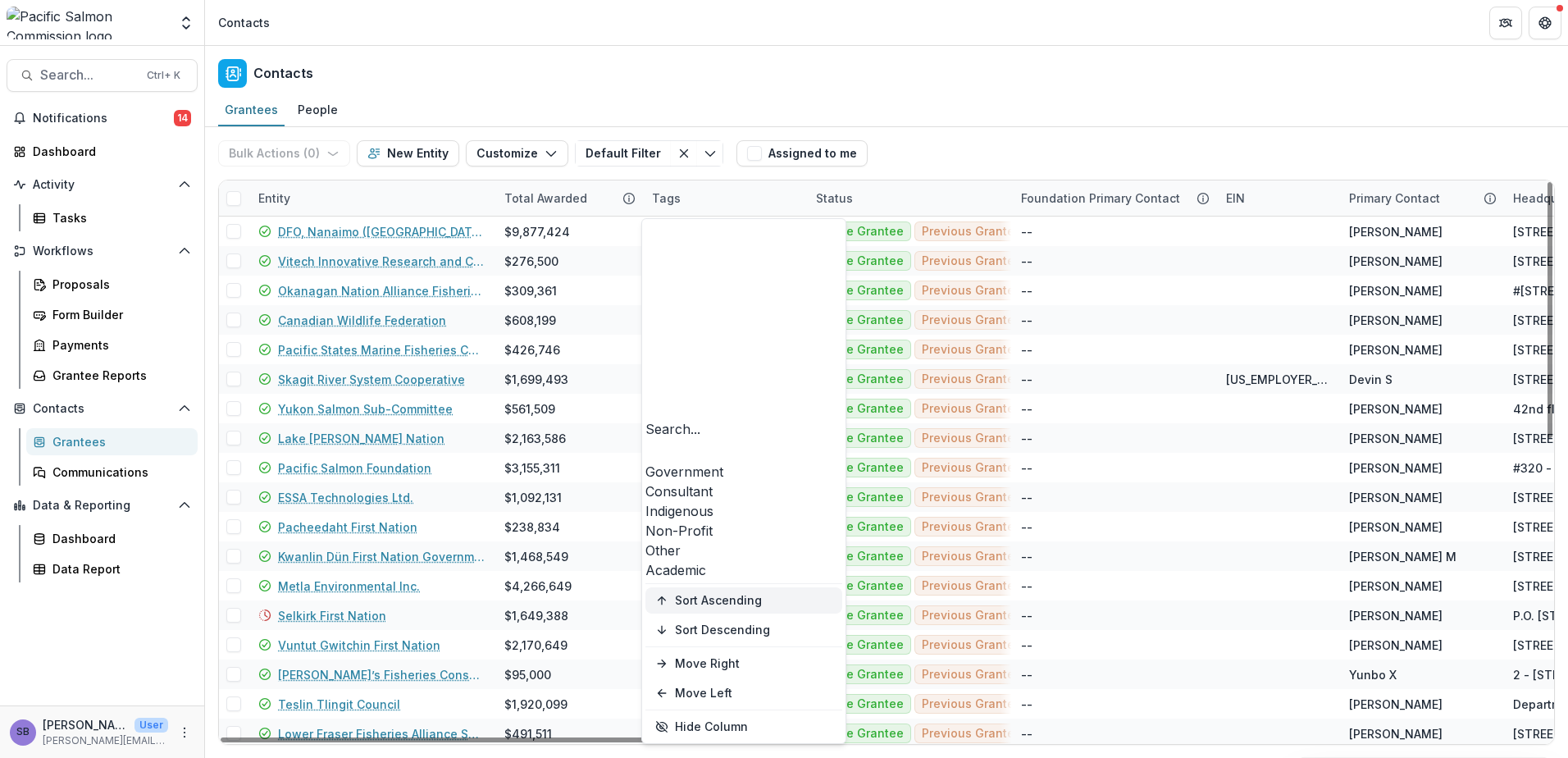
click at [741, 594] on span "Sort Ascending" at bounding box center [718, 600] width 87 height 14
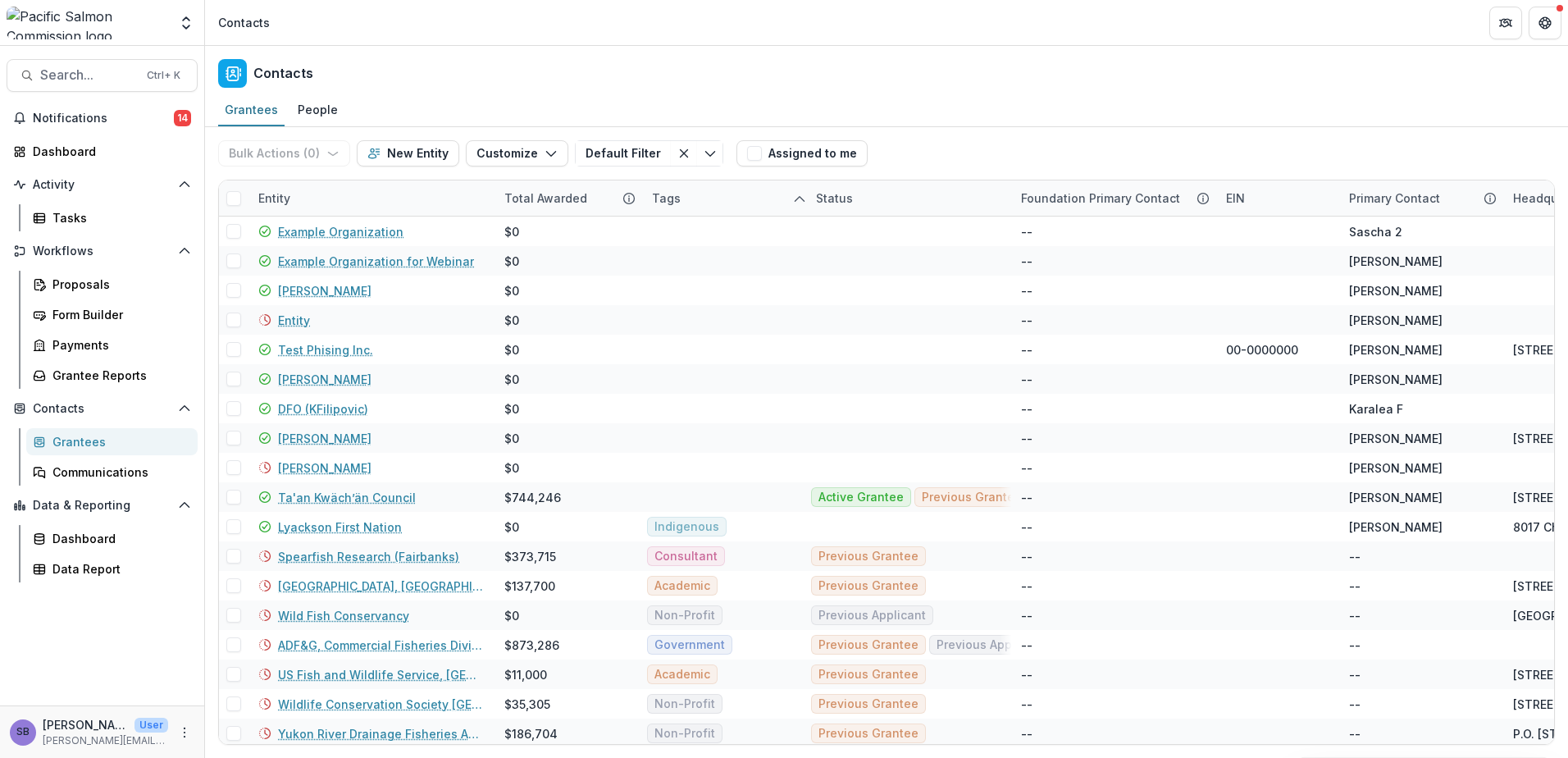
click at [996, 113] on div "Grantees People" at bounding box center [886, 111] width 1363 height 33
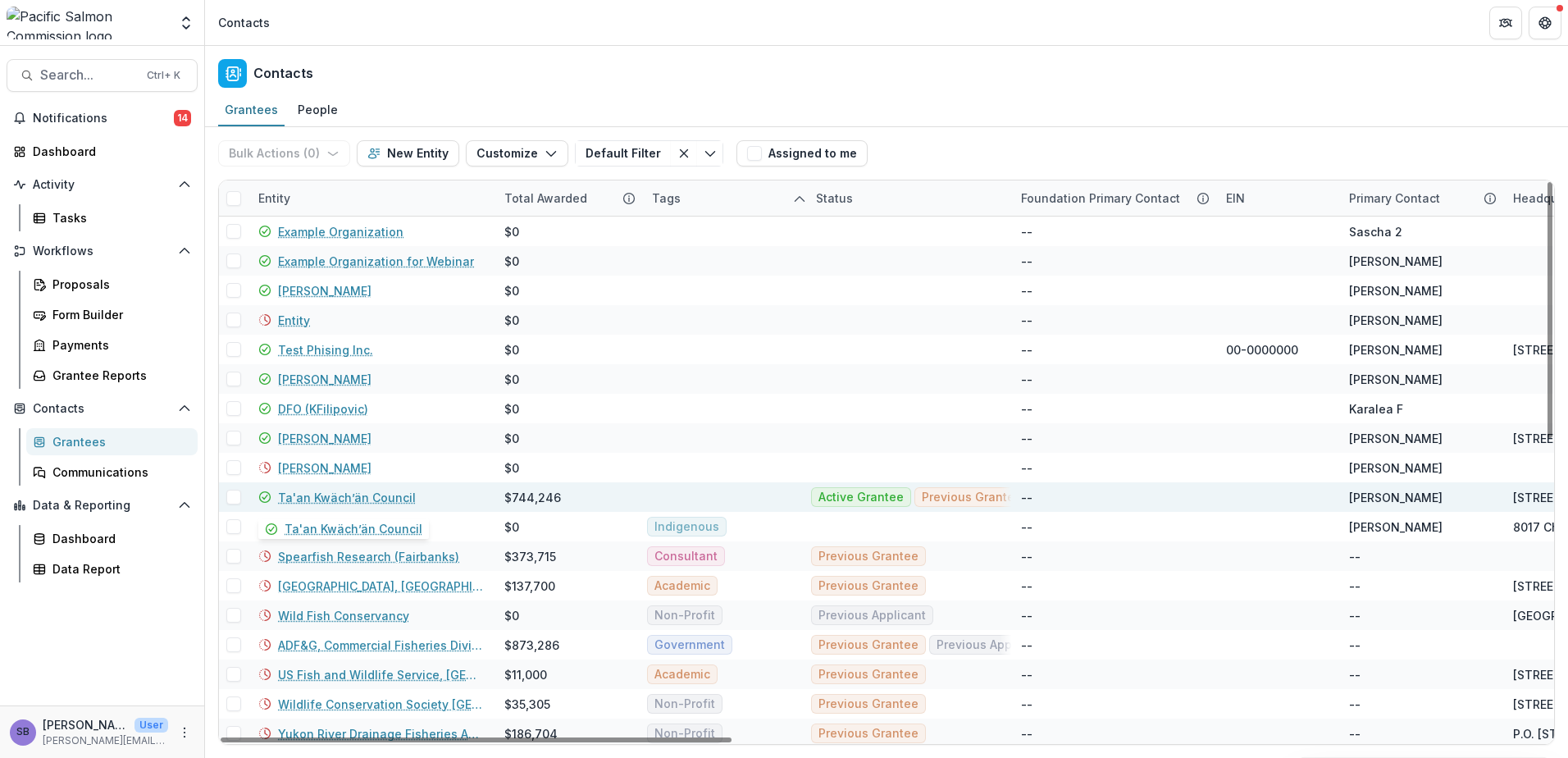
click at [366, 500] on link "Ta'an Kwäch’än Council" at bounding box center [347, 497] width 138 height 17
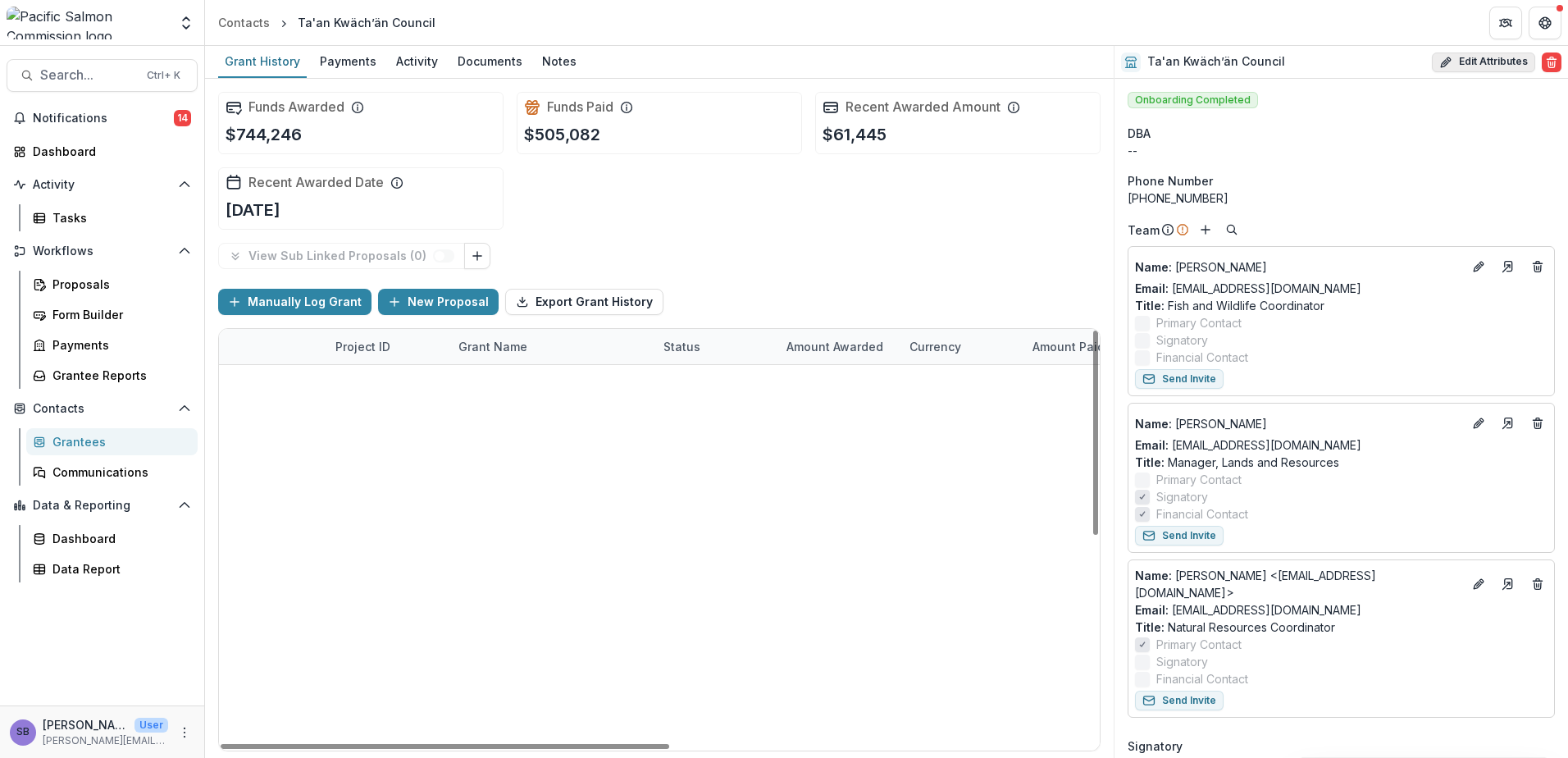
click at [1501, 67] on button "Edit Attributes" at bounding box center [1483, 63] width 103 height 20
select select
